Goal: Information Seeking & Learning: Check status

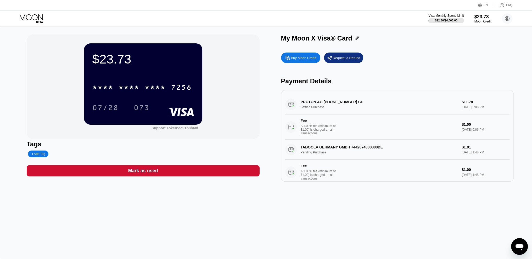
click at [313, 103] on div "PROTON AG +41912280226 CH Settled Purchase $11.78 Aug 15, 2025 5:06 PM Fee A 1.…" at bounding box center [397, 116] width 224 height 45
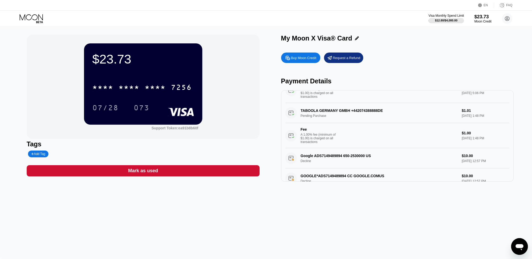
scroll to position [26, 0]
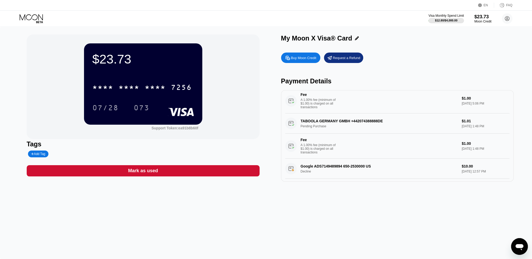
click at [318, 151] on div "A 1.00% fee (minimum of $1.00) is charged on all transactions" at bounding box center [320, 148] width 39 height 11
click at [330, 126] on div "TABOOLA GERMANY GMBH +442074388888DE Pending Purchase $1.01 Aug 15, 2025 1:48 P…" at bounding box center [397, 136] width 224 height 45
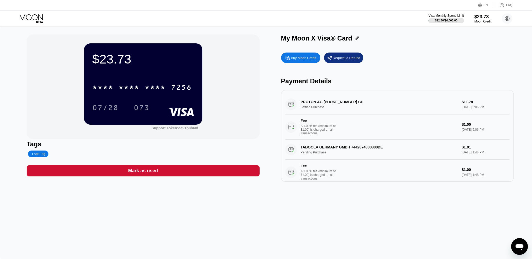
scroll to position [0, 0]
click at [346, 121] on div "Fee A 1.00% fee (minimum of $1.00) is charged on all transactions" at bounding box center [371, 127] width 172 height 16
click at [334, 111] on div "PROTON AG +41912280226 CH Settled Purchase $11.78 Aug 15, 2025 5:06 PM Fee A 1.…" at bounding box center [397, 116] width 224 height 45
click at [32, 18] on icon at bounding box center [32, 18] width 24 height 9
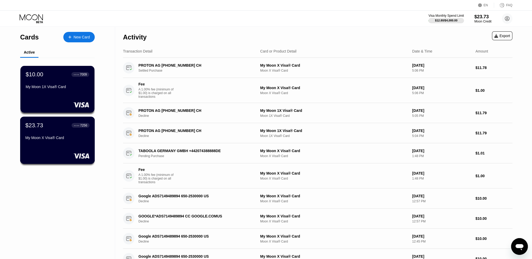
click at [71, 140] on div "My Moon X Visa® Card" at bounding box center [57, 138] width 64 height 4
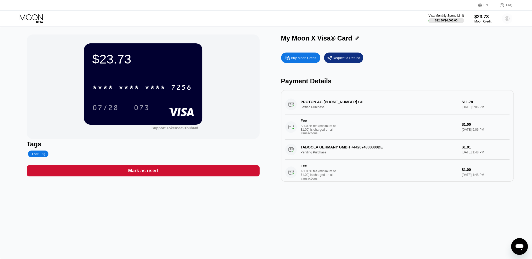
click at [508, 19] on circle at bounding box center [507, 18] width 10 height 10
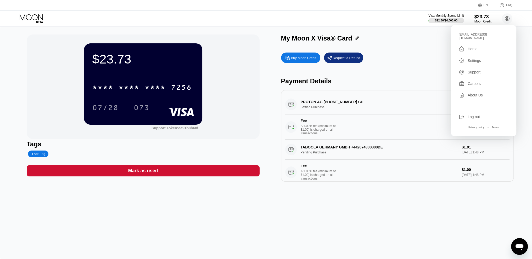
click at [394, 63] on div "Buy Moon Credit Request a Refund" at bounding box center [397, 58] width 233 height 10
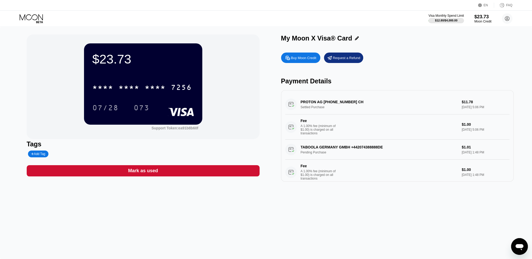
click at [39, 20] on icon at bounding box center [32, 18] width 24 height 9
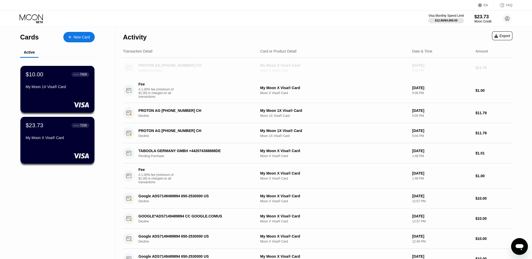
click at [166, 69] on div "Settled Purchase" at bounding box center [198, 71] width 120 height 4
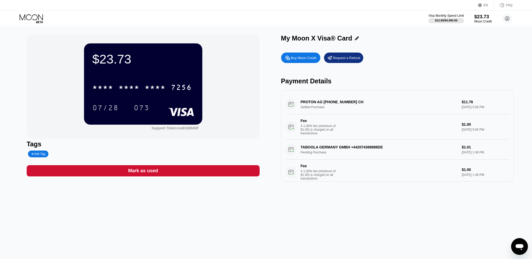
click at [483, 21] on div "Moon Credit" at bounding box center [483, 22] width 18 height 4
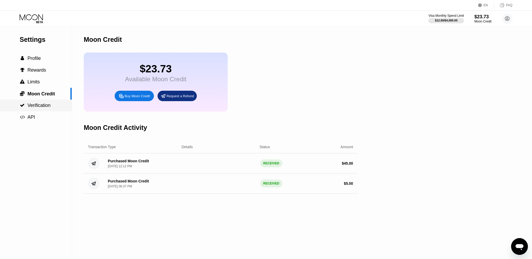
click at [36, 108] on span "Verification" at bounding box center [38, 105] width 23 height 5
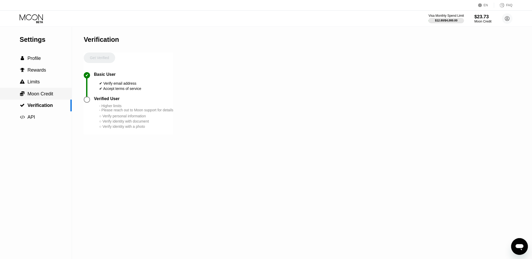
click at [37, 97] on span "Moon Credit" at bounding box center [40, 93] width 26 height 5
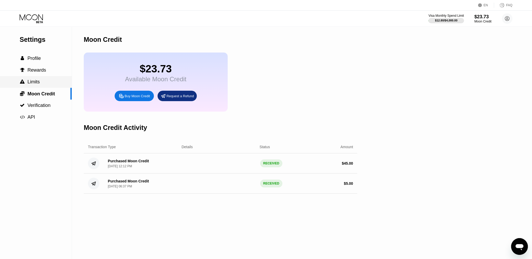
click at [37, 82] on span "Limits" at bounding box center [33, 81] width 12 height 5
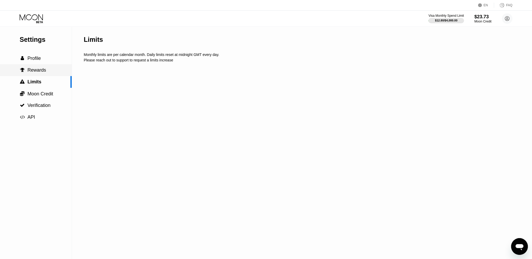
click at [37, 75] on div " Rewards" at bounding box center [36, 70] width 72 height 12
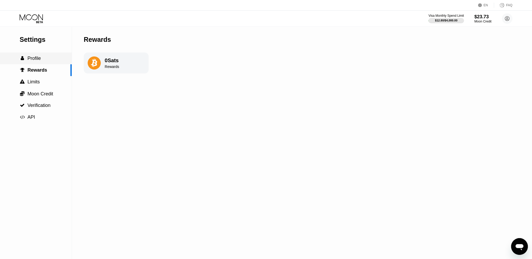
click at [37, 63] on div " Profile" at bounding box center [36, 59] width 72 height 12
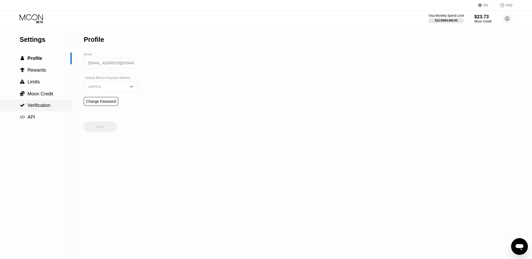
click at [36, 107] on span "Verification" at bounding box center [38, 105] width 23 height 5
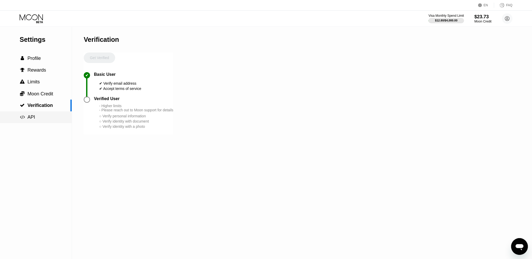
click at [32, 120] on span "API" at bounding box center [31, 117] width 8 height 5
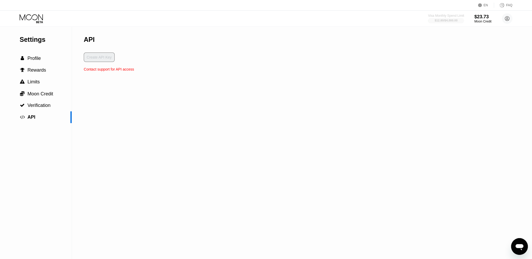
click at [455, 23] on div at bounding box center [446, 20] width 36 height 5
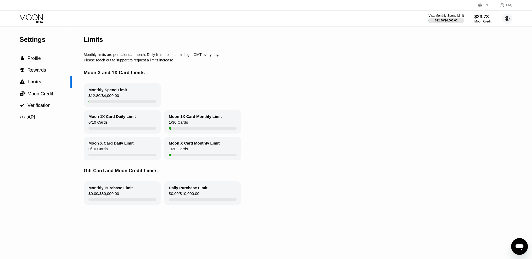
click at [506, 20] on circle at bounding box center [507, 18] width 10 height 10
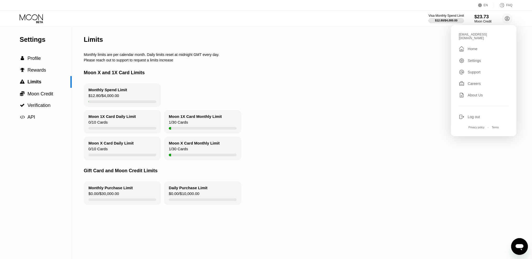
click at [473, 50] on div "vpnproton5679@proton.me  Home Settings Support Careers About Us Log out Privac…" at bounding box center [483, 80] width 65 height 111
click at [475, 47] on div "Home" at bounding box center [472, 49] width 10 height 4
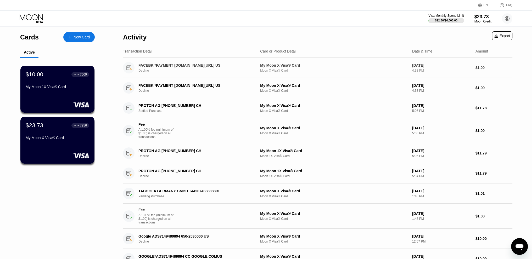
click at [160, 64] on div "FACEBK *PAYMENT [DOMAIN_NAME][URL] US" at bounding box center [193, 65] width 111 height 4
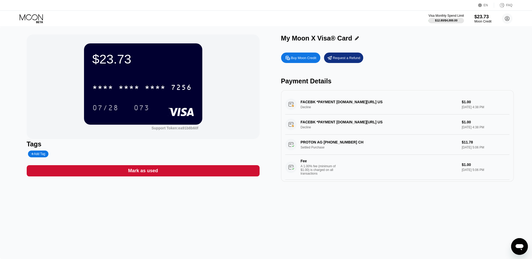
click at [343, 106] on div "FACEBK *PAYMENT fb.me/cc US Decline $1.00 Aug 19, 2025 4:38 PM" at bounding box center [397, 104] width 224 height 20
drag, startPoint x: 311, startPoint y: 132, endPoint x: 300, endPoint y: 125, distance: 12.8
click at [300, 125] on div "FACEBK *PAYMENT fb.me/cc US Decline $1.00 Aug 19, 2025 4:38 PM" at bounding box center [397, 125] width 224 height 20
click at [246, 245] on div "$23.73 * * * * * * * * * * * * 7256 07/28 073 Support Token: ea91b8b60f Tags Ad…" at bounding box center [266, 143] width 532 height 233
drag, startPoint x: 279, startPoint y: 100, endPoint x: 320, endPoint y: 114, distance: 43.3
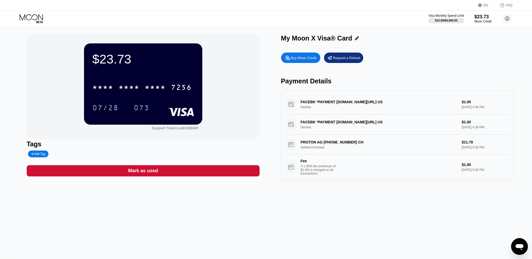
click at [320, 114] on div "$23.73 * * * * * * * * * * * * 7256 07/28 073 Support Token: ea91b8b60f Tags Ad…" at bounding box center [266, 108] width 479 height 147
drag, startPoint x: 299, startPoint y: 103, endPoint x: 386, endPoint y: 112, distance: 86.5
click at [363, 115] on div "FACEBK *PAYMENT fb.me/cc US Decline $1.00 Aug 19, 2025 4:38 PM" at bounding box center [397, 104] width 224 height 20
drag, startPoint x: 492, startPoint y: 108, endPoint x: 444, endPoint y: 102, distance: 48.5
click at [445, 102] on div "FACEBK *PAYMENT fb.me/cc US Decline $1.00 Aug 19, 2025 4:38 PM" at bounding box center [397, 104] width 224 height 20
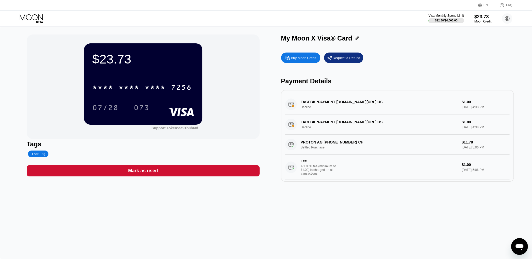
drag, startPoint x: 419, startPoint y: 105, endPoint x: 410, endPoint y: 103, distance: 8.9
click at [410, 103] on div "FACEBK *PAYMENT fb.me/cc US Decline $1.00 Aug 19, 2025 4:38 PM" at bounding box center [397, 104] width 224 height 20
click at [13, 76] on div "$23.73 * * * * * * * * * * * * 7256 07/28 073 Support Token: ea91b8b60f Tags Ad…" at bounding box center [266, 143] width 532 height 233
click at [123, 66] on div "$23.73" at bounding box center [142, 59] width 101 height 15
click at [10, 110] on div "$23.73 * * * * * * * * * * * * 7256 07/28 073 Support Token: ea91b8b60f Tags Ad…" at bounding box center [266, 143] width 532 height 233
